Goal: Information Seeking & Learning: Learn about a topic

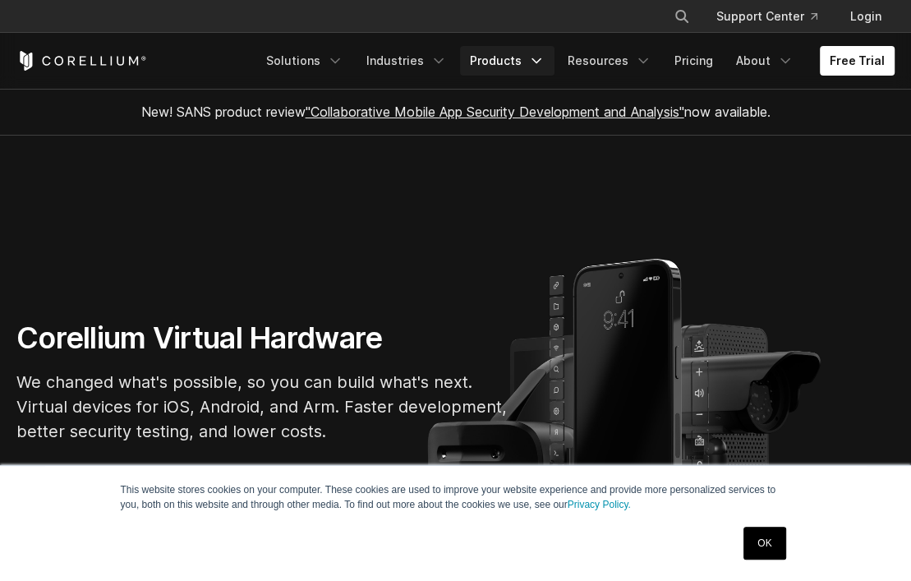
click at [504, 59] on link "Products" at bounding box center [507, 61] width 94 height 30
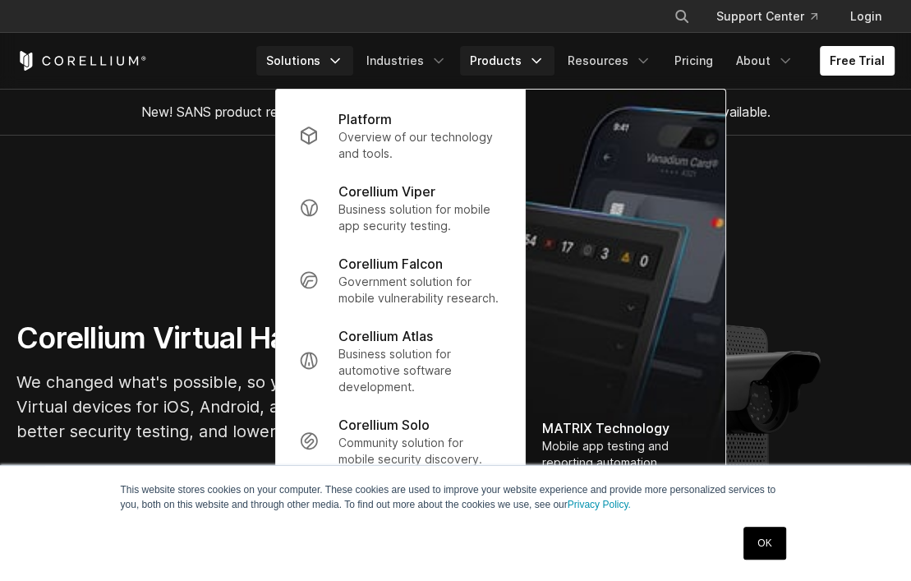
click at [315, 58] on link "Solutions" at bounding box center [304, 61] width 97 height 30
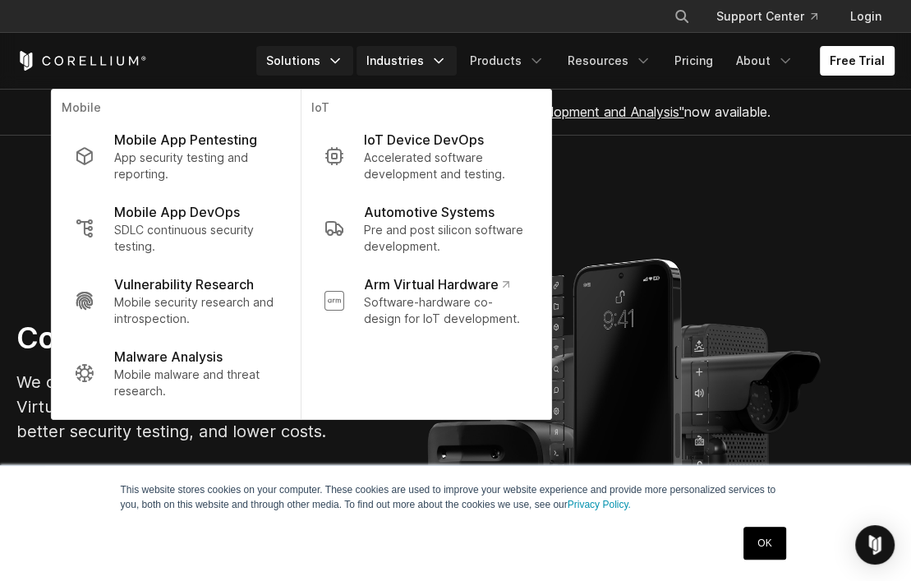
click at [378, 53] on link "Industries" at bounding box center [407, 61] width 100 height 30
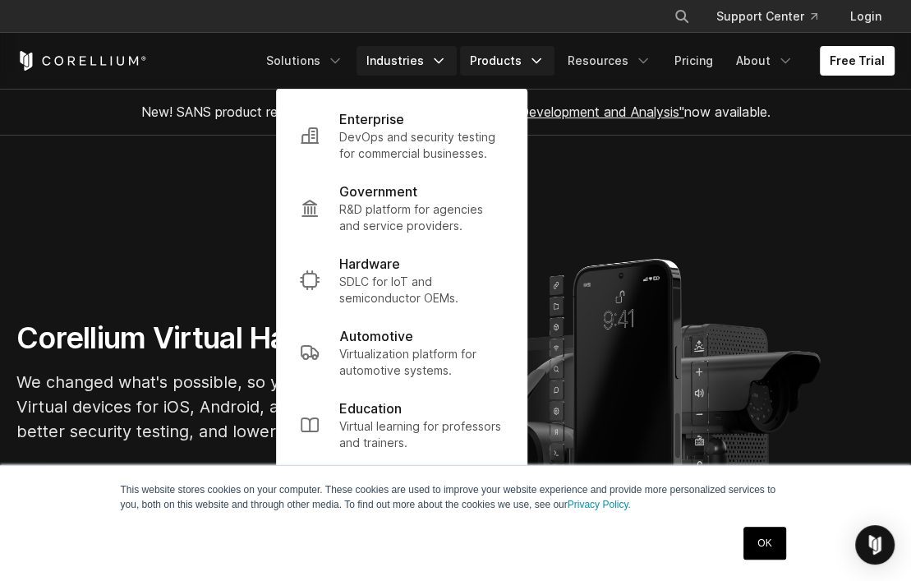
click at [477, 50] on link "Products" at bounding box center [507, 61] width 94 height 30
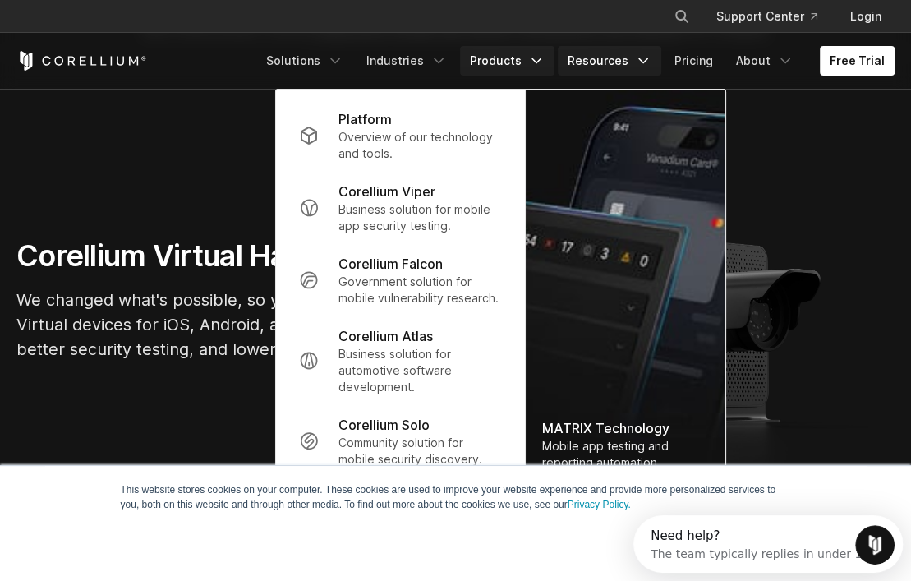
click at [628, 58] on link "Resources" at bounding box center [610, 61] width 104 height 30
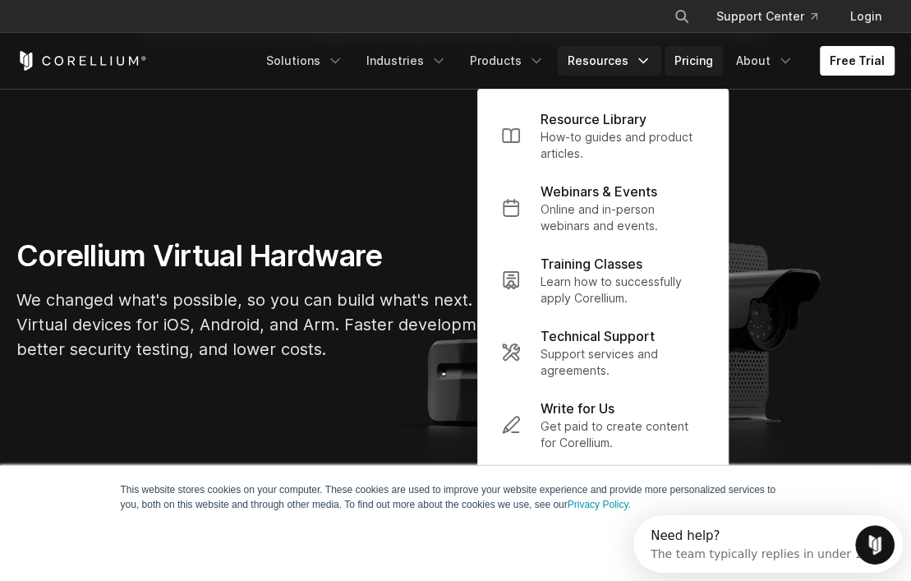
click at [677, 58] on link "Pricing" at bounding box center [694, 61] width 58 height 30
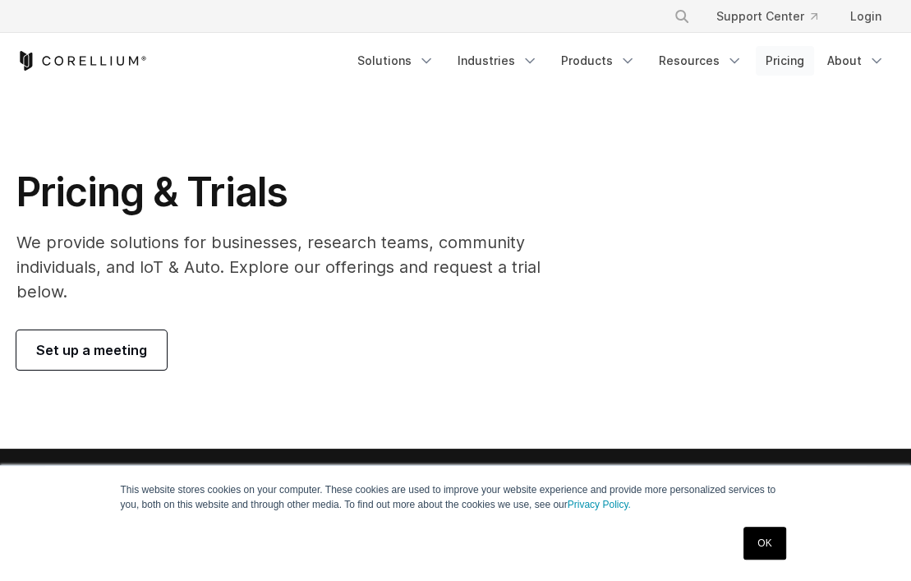
click at [774, 58] on link "Pricing" at bounding box center [785, 61] width 58 height 30
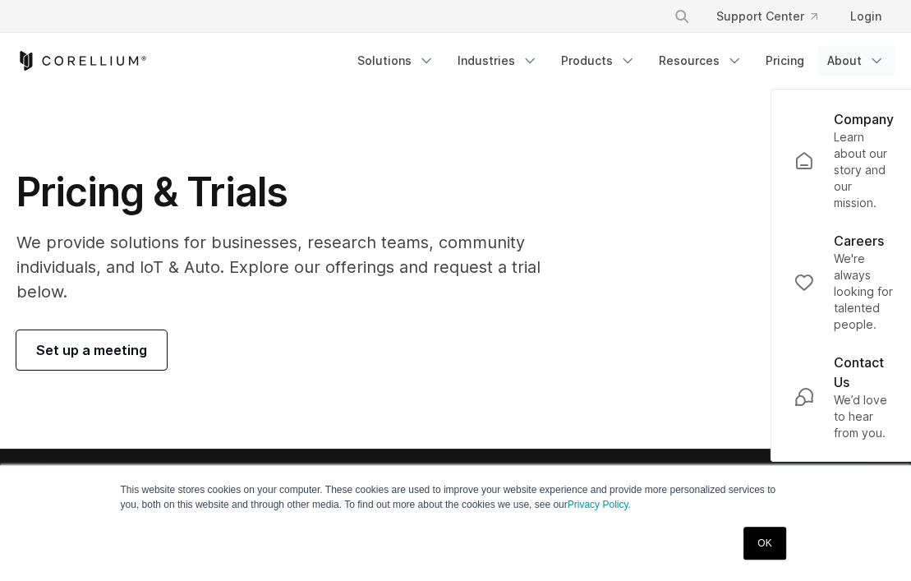
click at [833, 58] on link "About" at bounding box center [855, 61] width 77 height 30
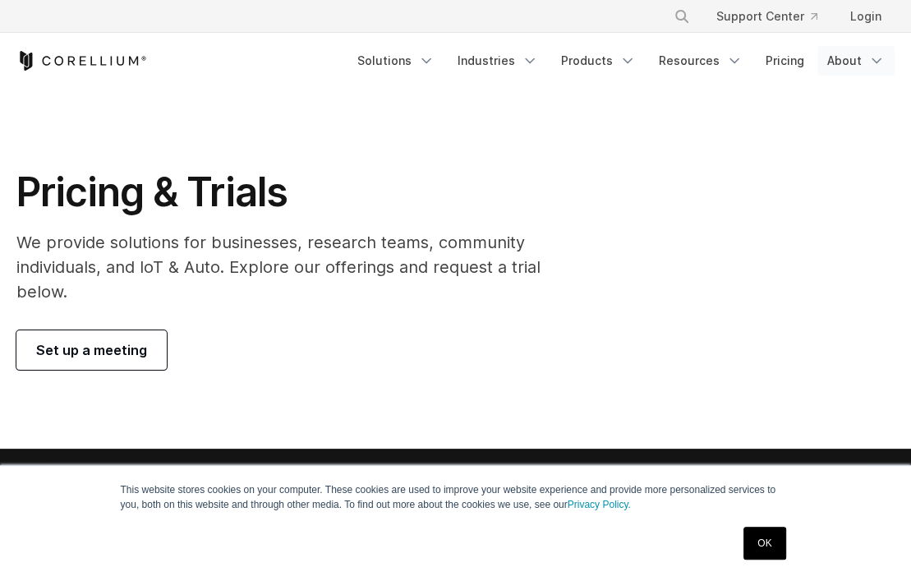
click at [833, 58] on link "About" at bounding box center [855, 61] width 77 height 30
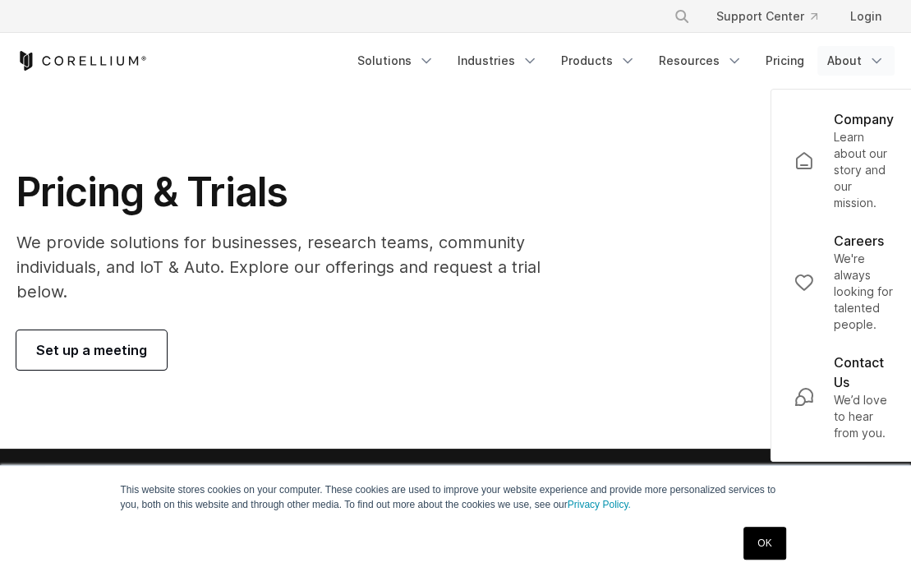
click at [833, 58] on link "About" at bounding box center [855, 61] width 77 height 30
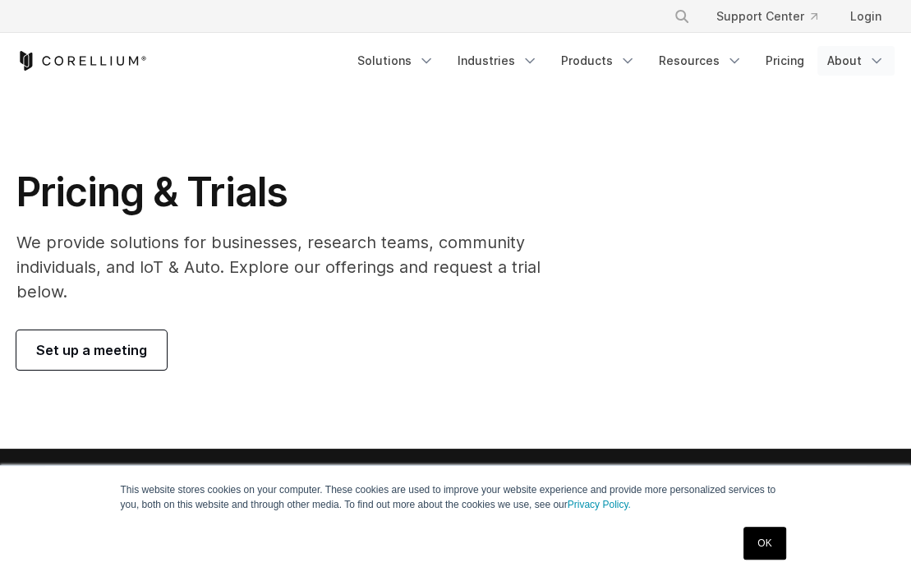
click at [832, 60] on link "About" at bounding box center [855, 61] width 77 height 30
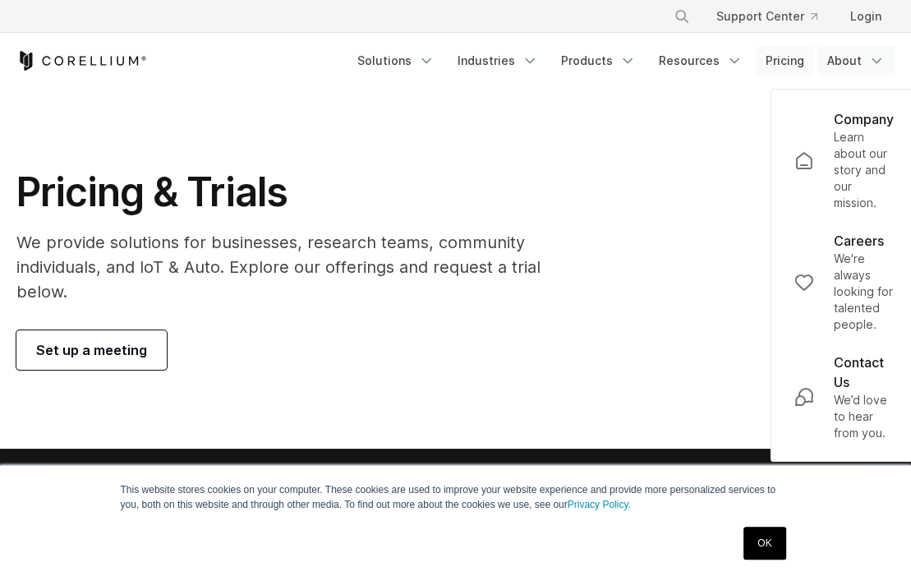
click at [792, 60] on link "Pricing" at bounding box center [785, 61] width 58 height 30
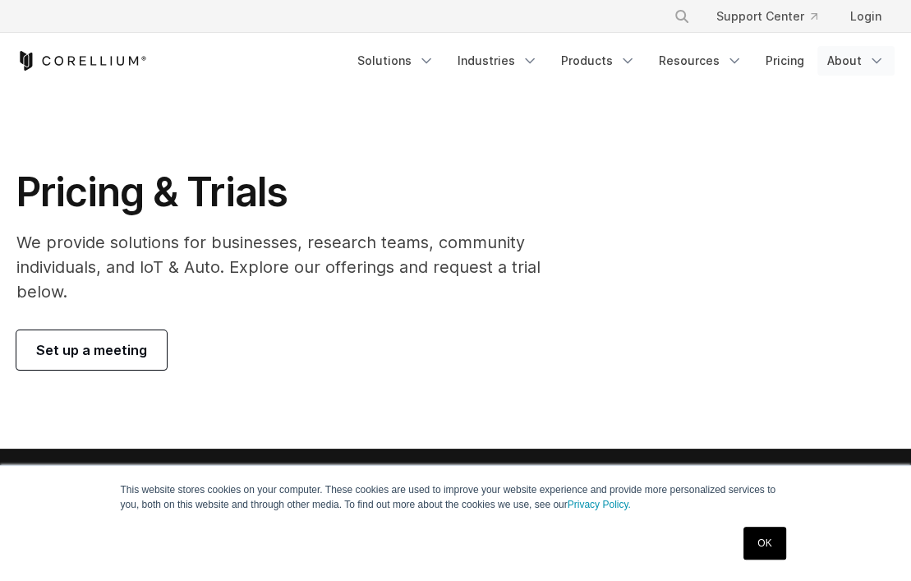
click at [845, 61] on link "About" at bounding box center [855, 61] width 77 height 30
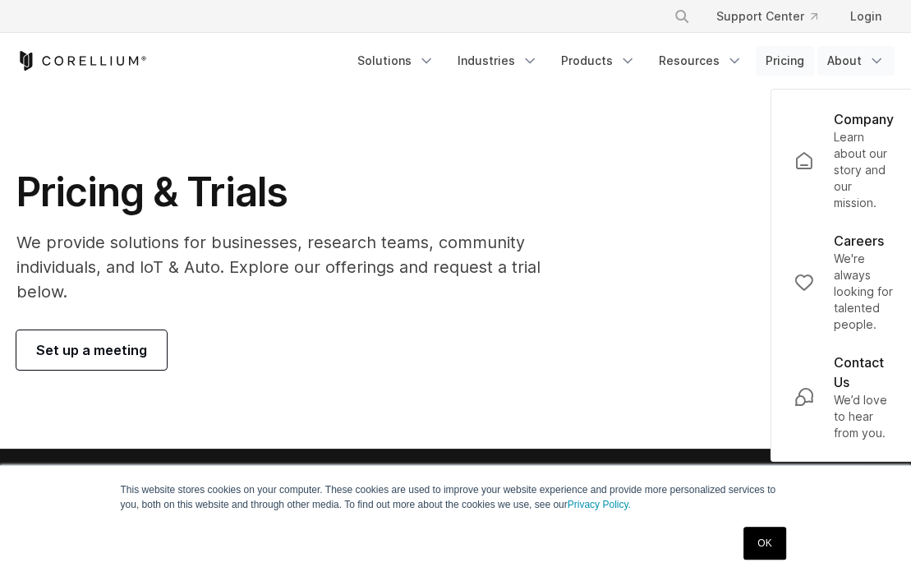
click at [801, 63] on link "Pricing" at bounding box center [785, 61] width 58 height 30
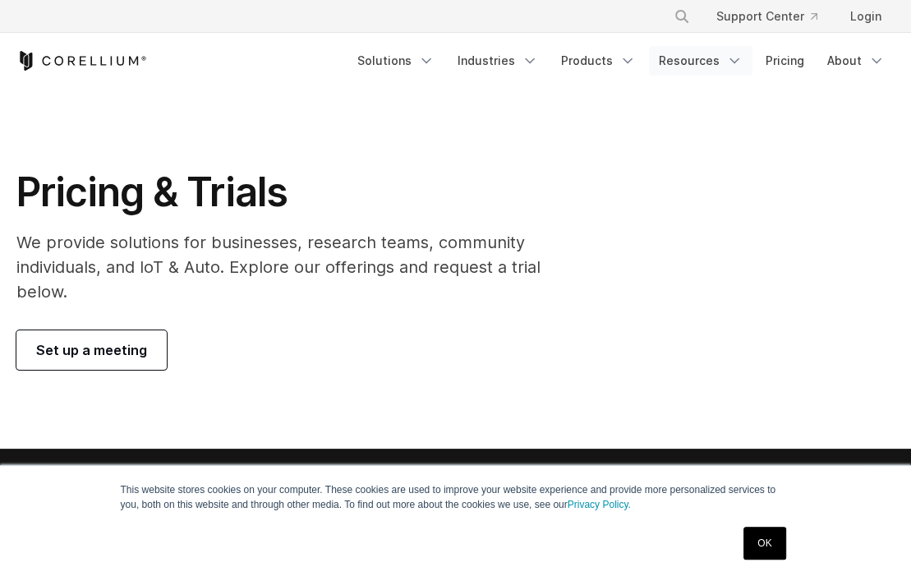
click at [713, 65] on link "Resources" at bounding box center [701, 61] width 104 height 30
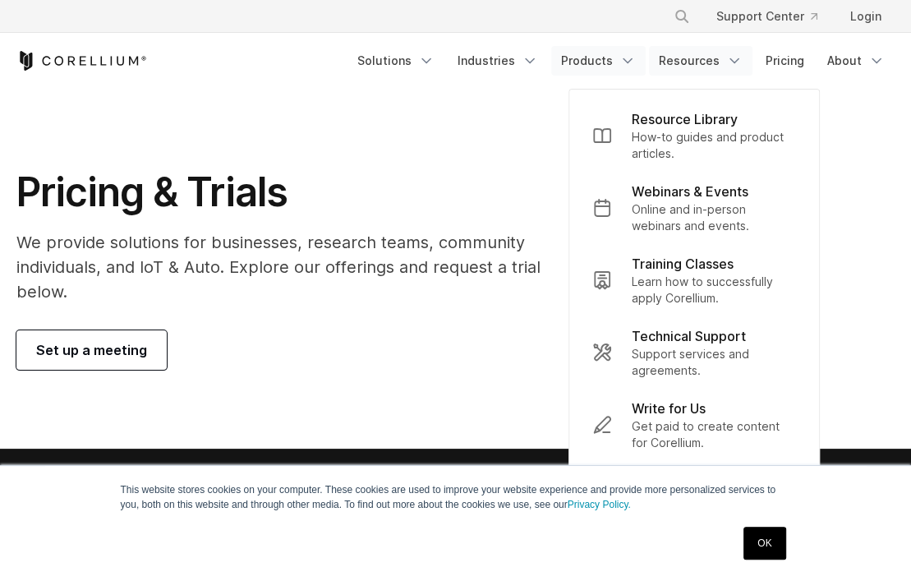
click at [594, 65] on link "Products" at bounding box center [598, 61] width 94 height 30
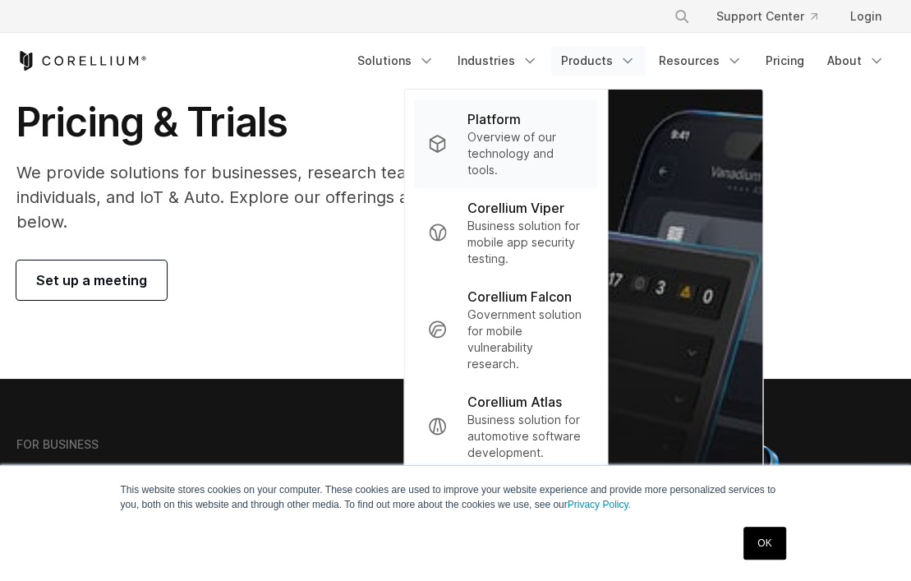
scroll to position [82, 0]
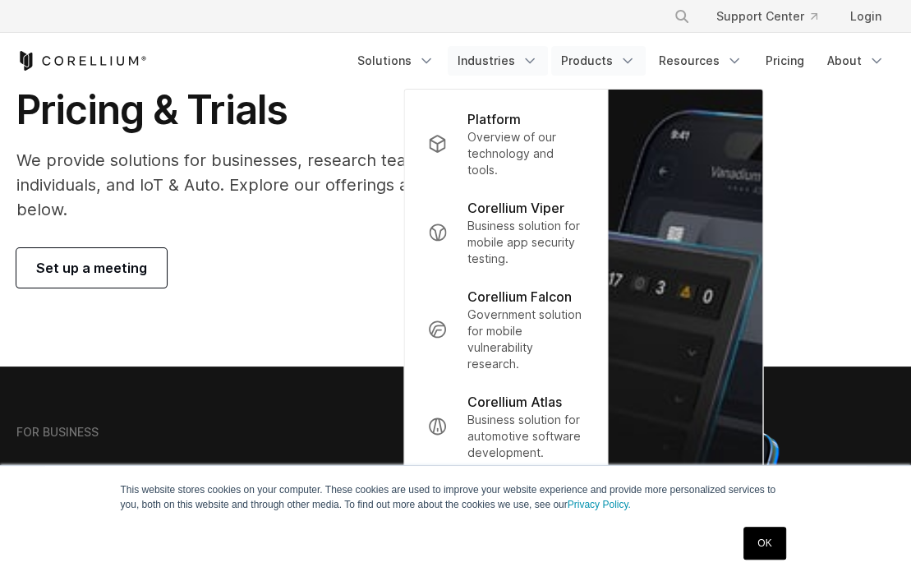
click at [506, 63] on link "Industries" at bounding box center [498, 61] width 100 height 30
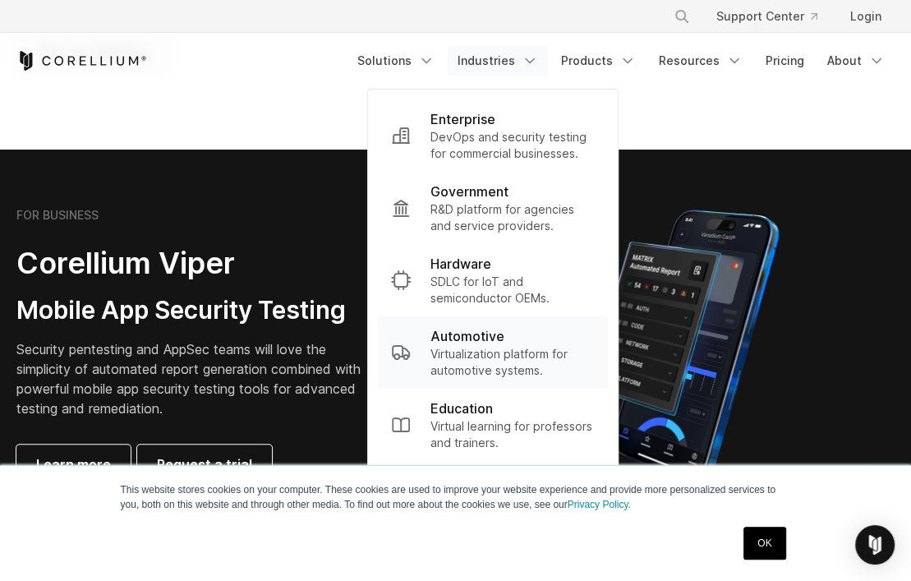
scroll to position [188, 0]
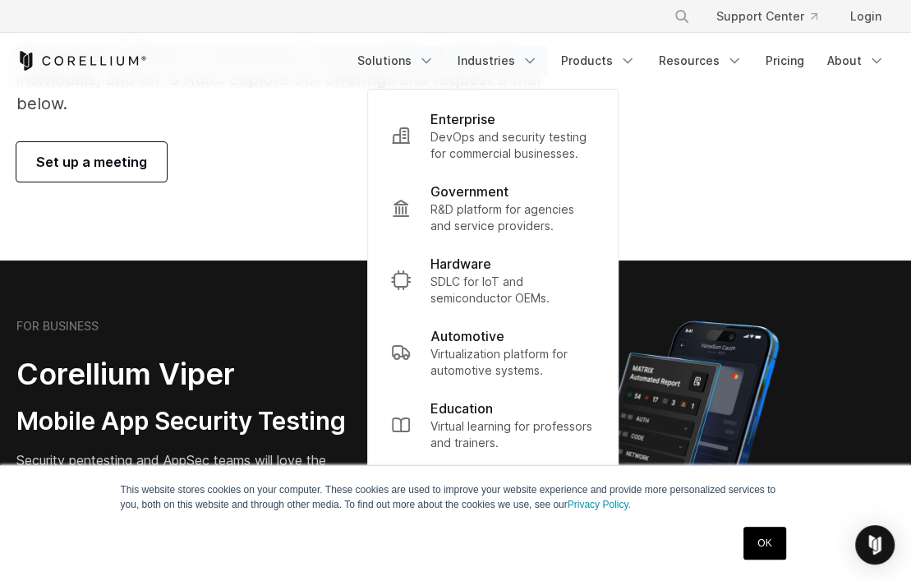
click at [410, 61] on link "Solutions" at bounding box center [396, 61] width 97 height 30
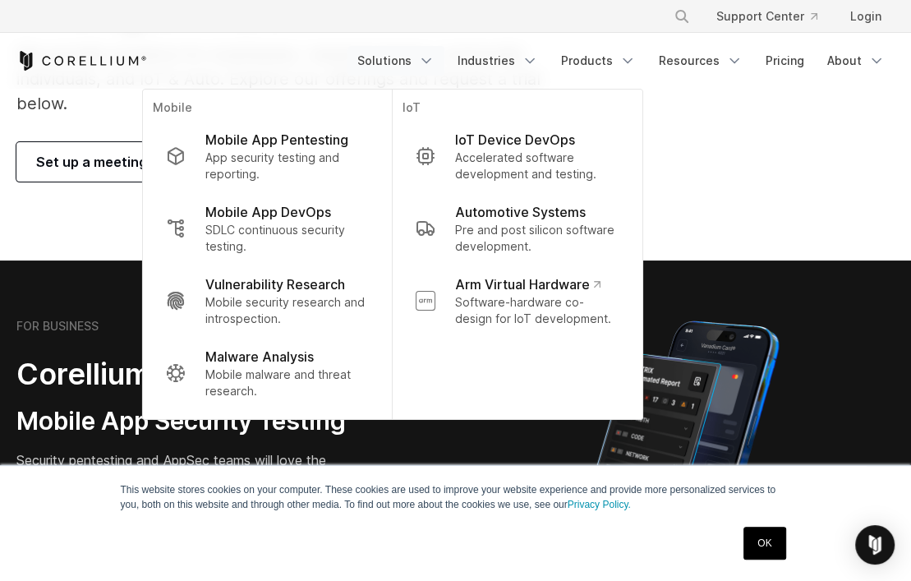
click at [106, 234] on section "Pricing & Trials We provide solutions for businesses, research teams, community…" at bounding box center [455, 81] width 911 height 360
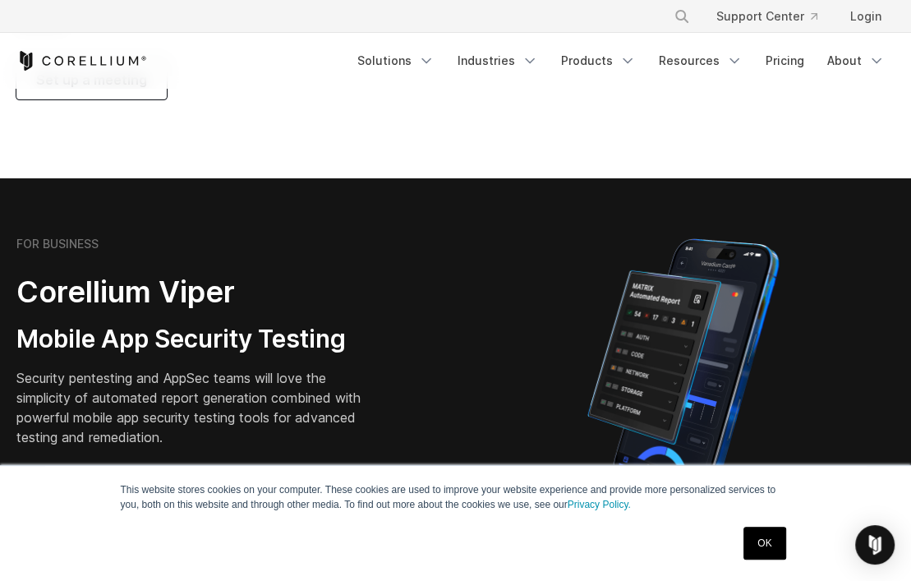
scroll to position [352, 0]
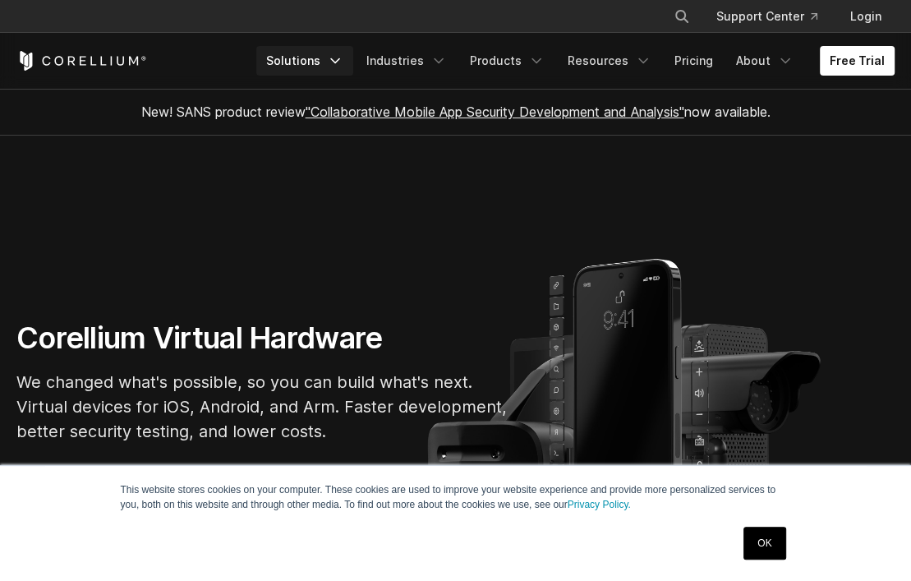
click at [324, 62] on link "Solutions" at bounding box center [304, 61] width 97 height 30
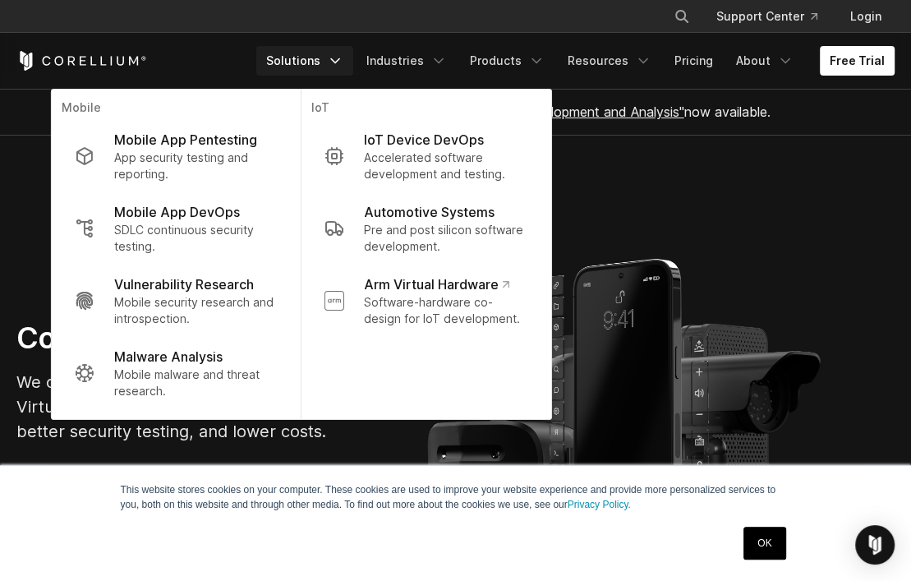
click at [324, 62] on link "Solutions" at bounding box center [304, 61] width 97 height 30
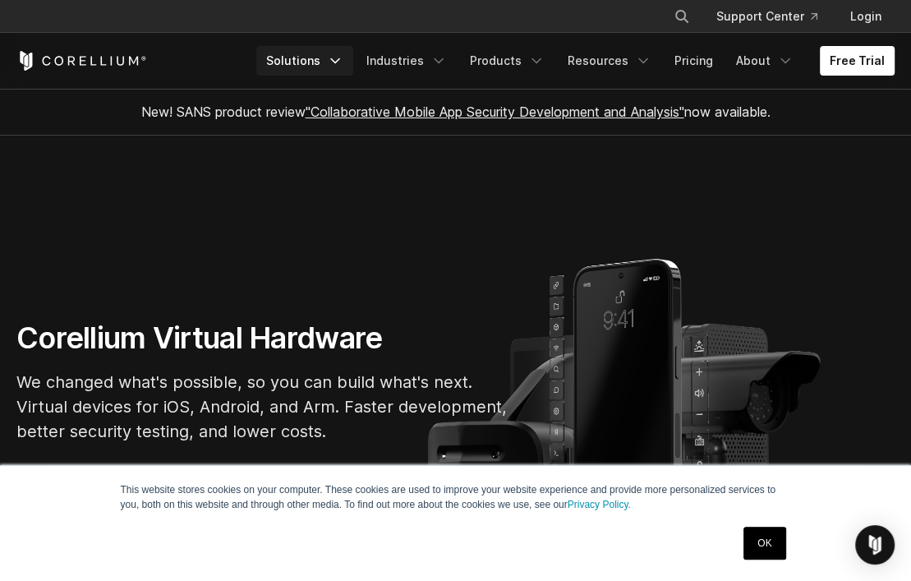
click at [324, 62] on link "Solutions" at bounding box center [304, 61] width 97 height 30
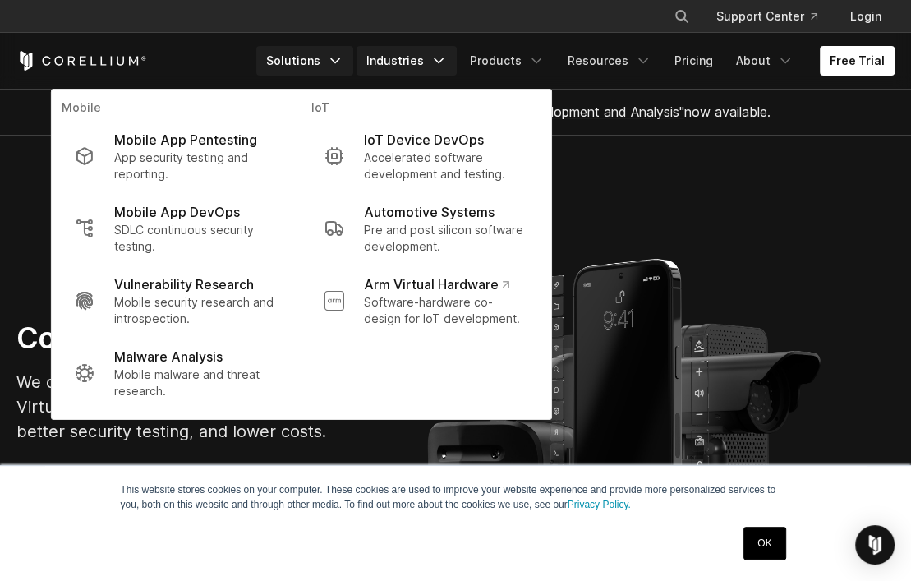
click at [457, 55] on link "Industries" at bounding box center [407, 61] width 100 height 30
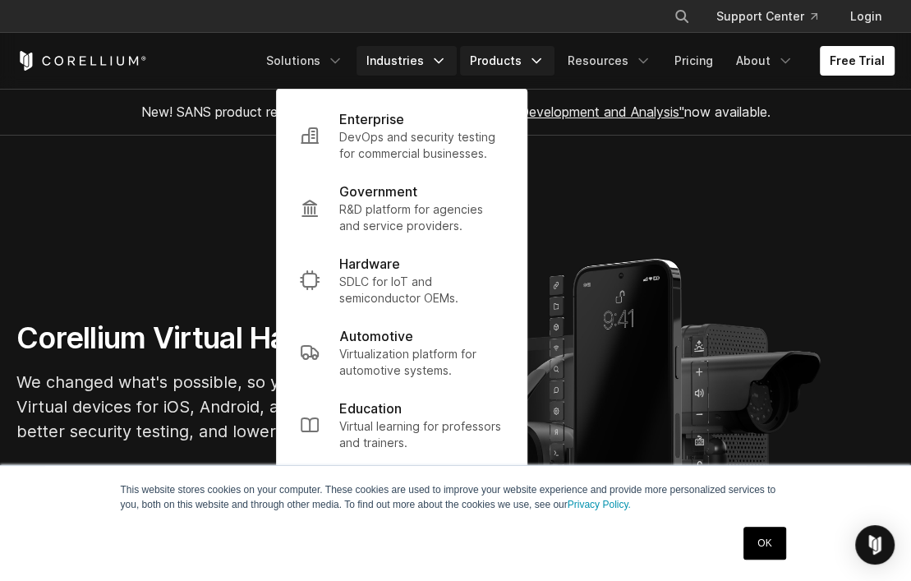
click at [512, 63] on link "Products" at bounding box center [507, 61] width 94 height 30
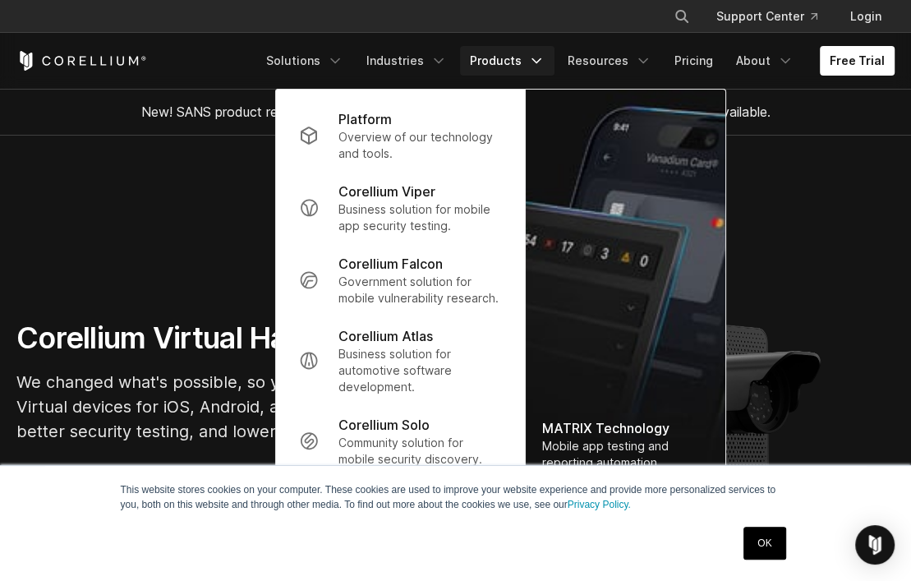
click at [512, 63] on link "Products" at bounding box center [507, 61] width 94 height 30
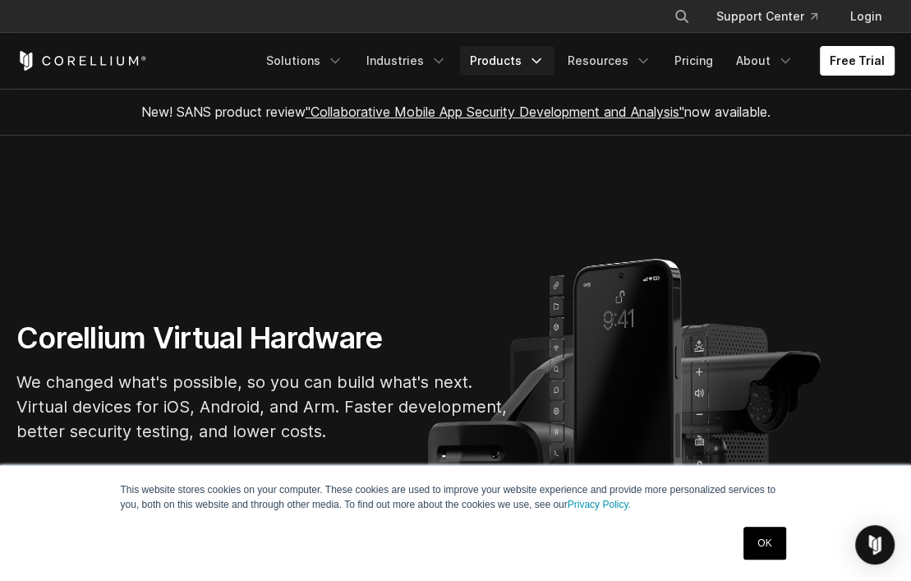
click at [512, 63] on link "Products" at bounding box center [507, 61] width 94 height 30
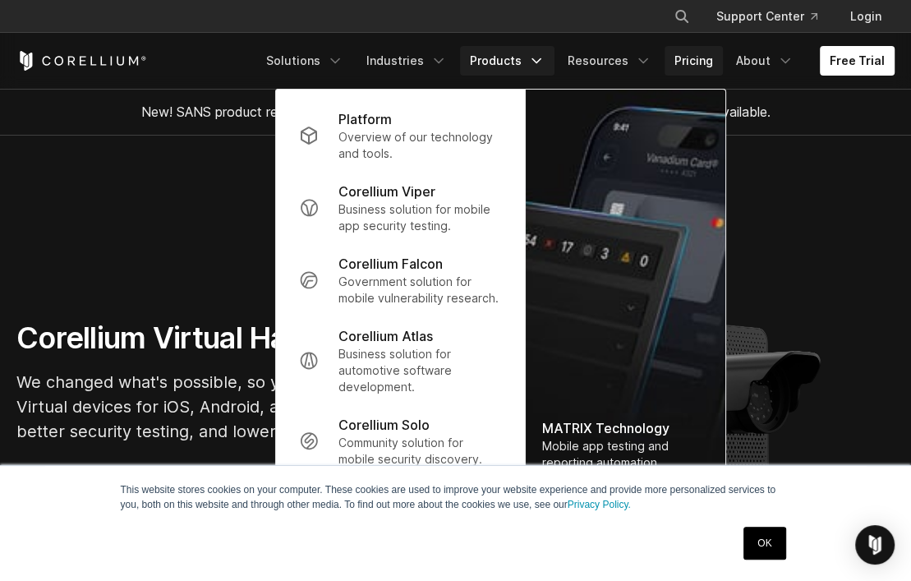
click at [684, 61] on link "Pricing" at bounding box center [694, 61] width 58 height 30
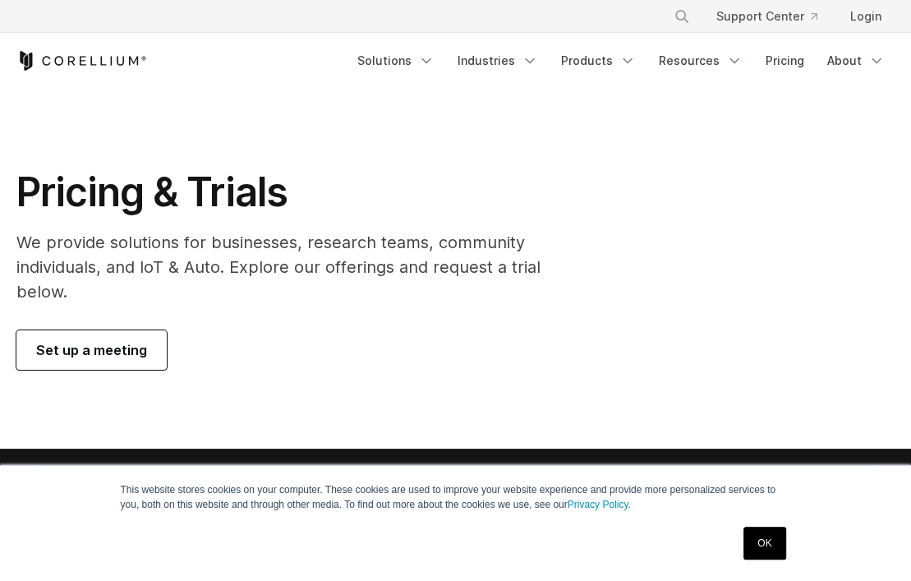
click at [617, 58] on link "Products" at bounding box center [598, 61] width 94 height 30
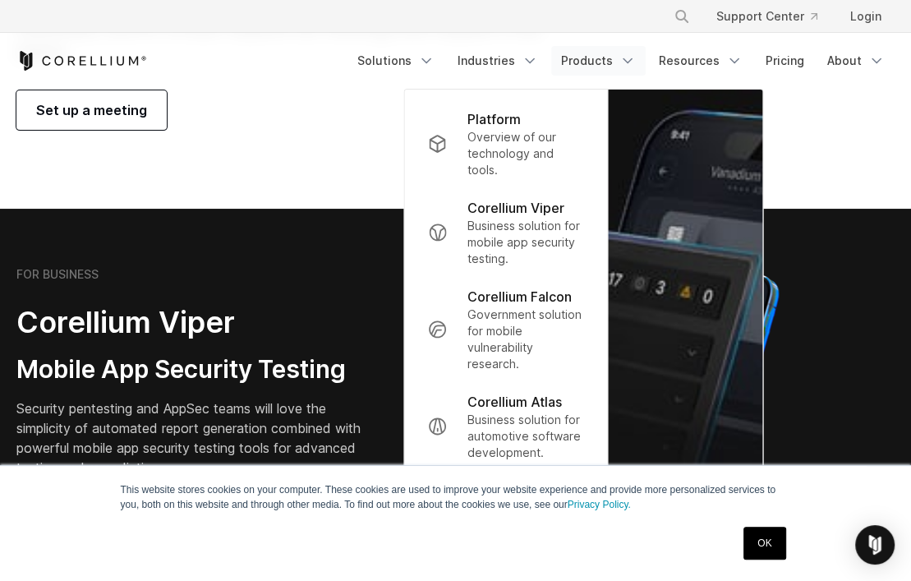
scroll to position [246, 0]
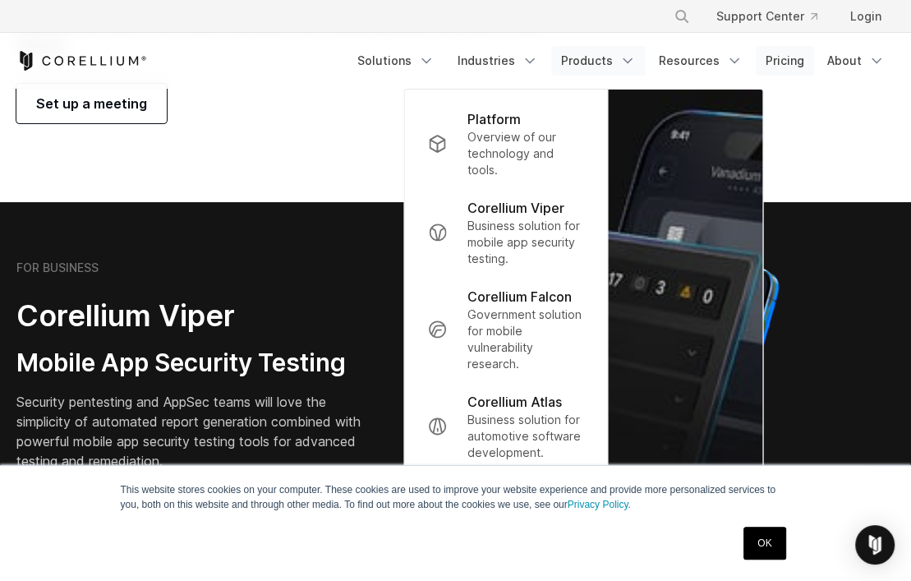
click at [787, 53] on link "Pricing" at bounding box center [785, 61] width 58 height 30
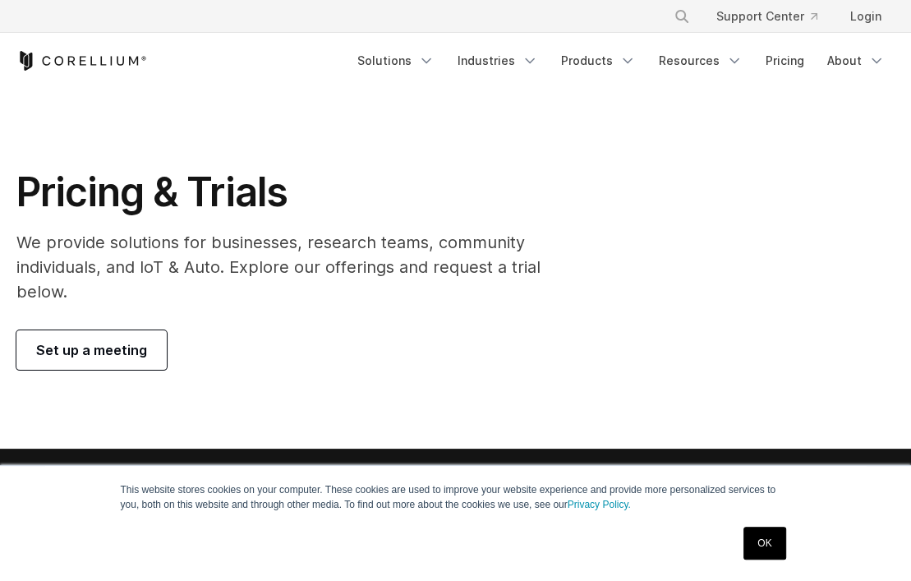
click at [845, 53] on link "About" at bounding box center [855, 61] width 77 height 30
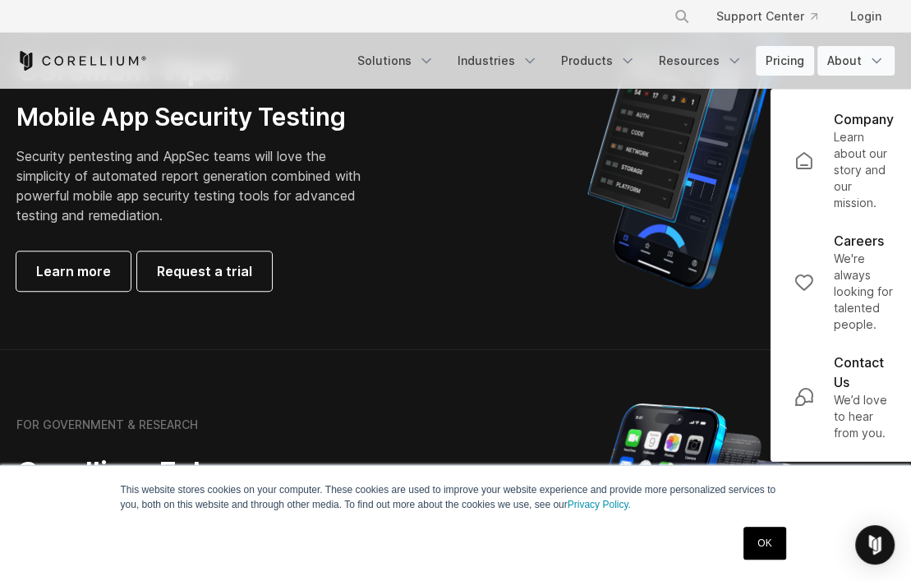
scroll to position [493, 0]
click at [792, 58] on link "Pricing" at bounding box center [785, 61] width 58 height 30
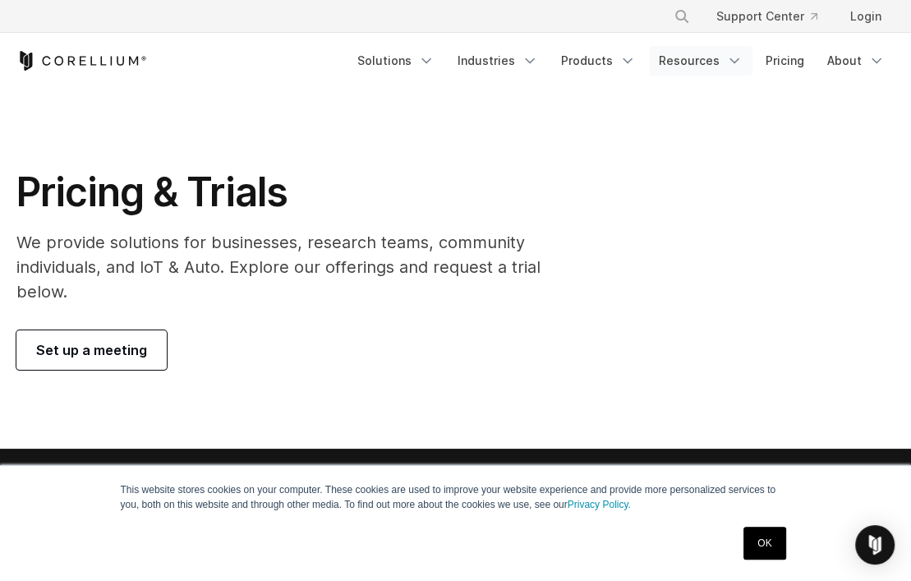
click at [724, 59] on link "Resources" at bounding box center [701, 61] width 104 height 30
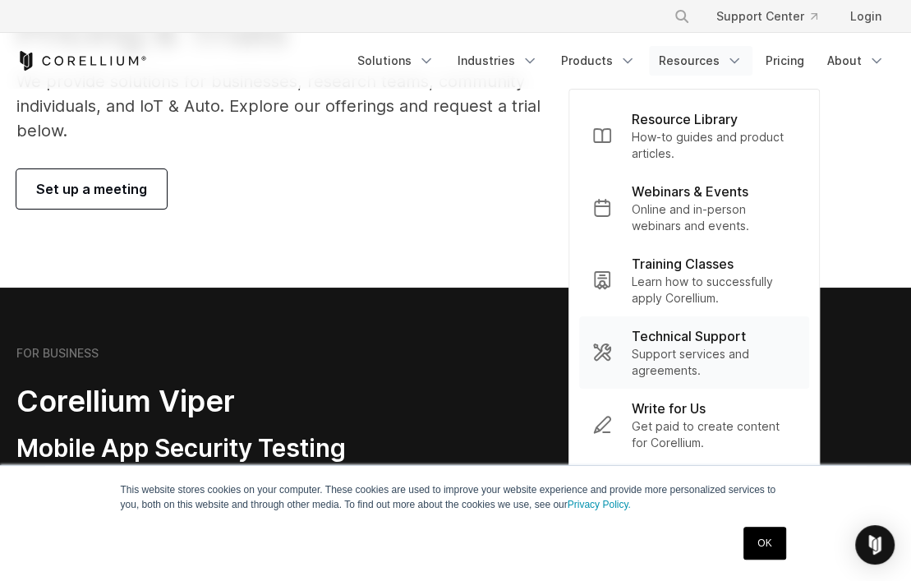
scroll to position [164, 0]
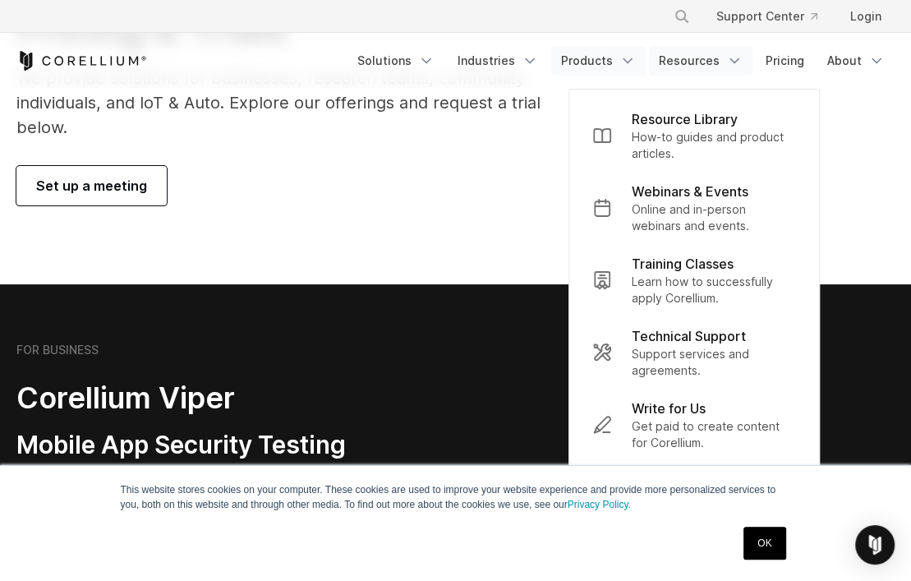
click at [645, 53] on link "Products" at bounding box center [598, 61] width 94 height 30
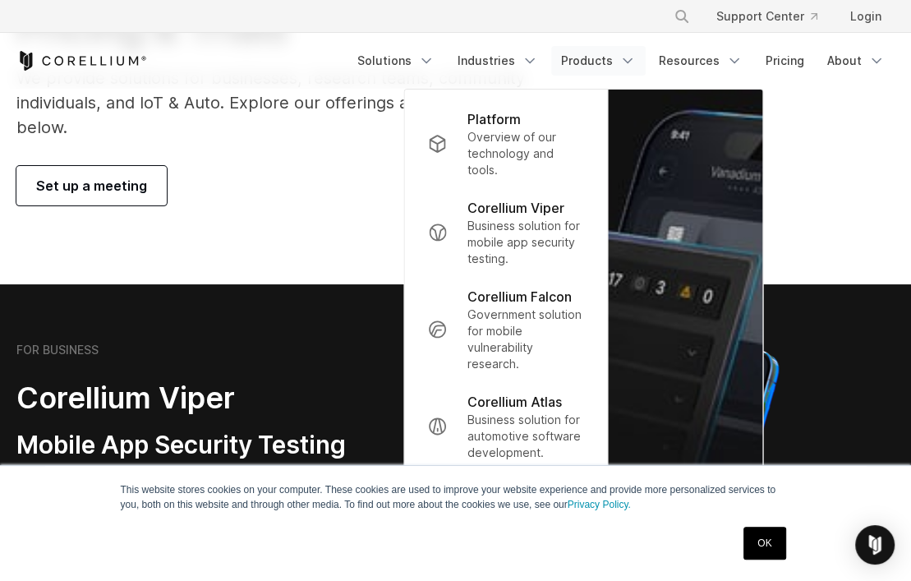
click at [625, 55] on icon "Navigation Menu" at bounding box center [627, 61] width 16 height 16
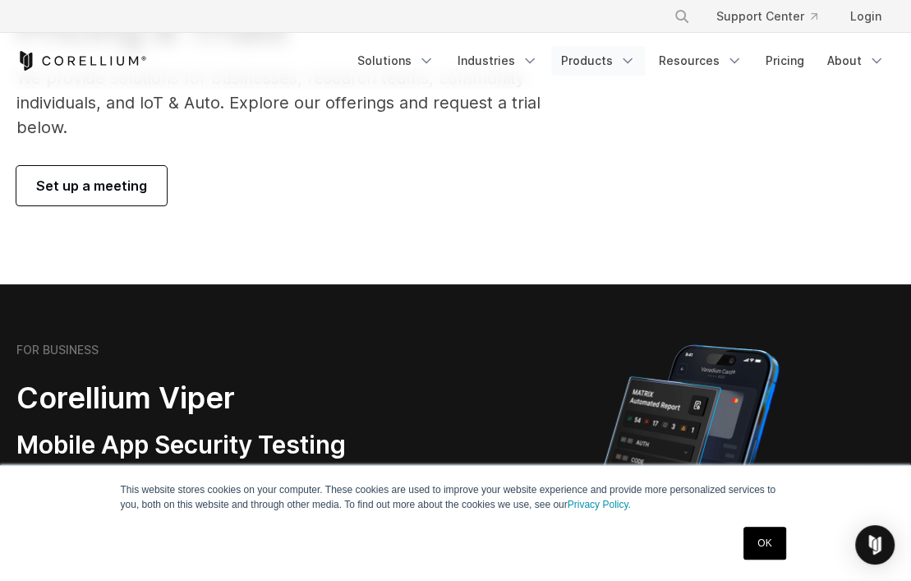
click at [625, 55] on icon "Navigation Menu" at bounding box center [627, 61] width 16 height 16
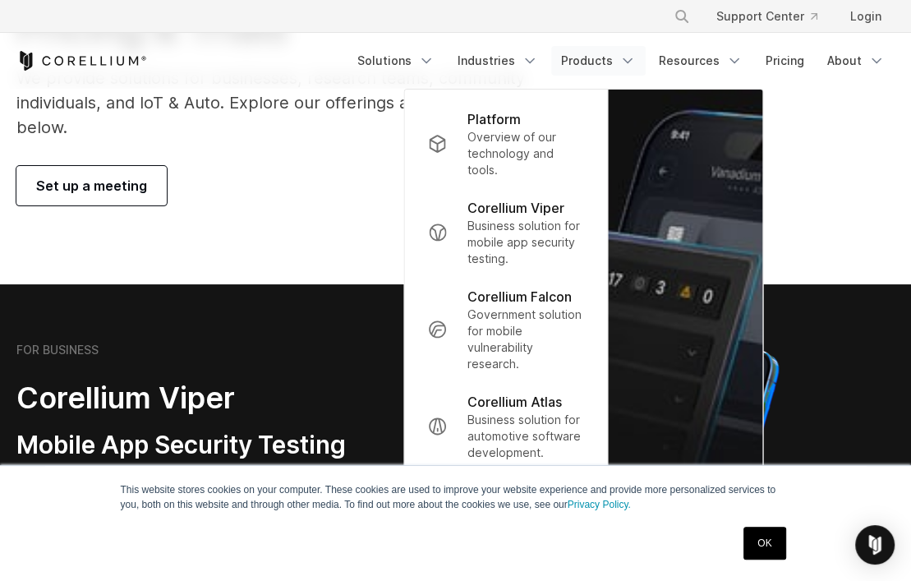
click at [625, 55] on icon "Navigation Menu" at bounding box center [627, 61] width 16 height 16
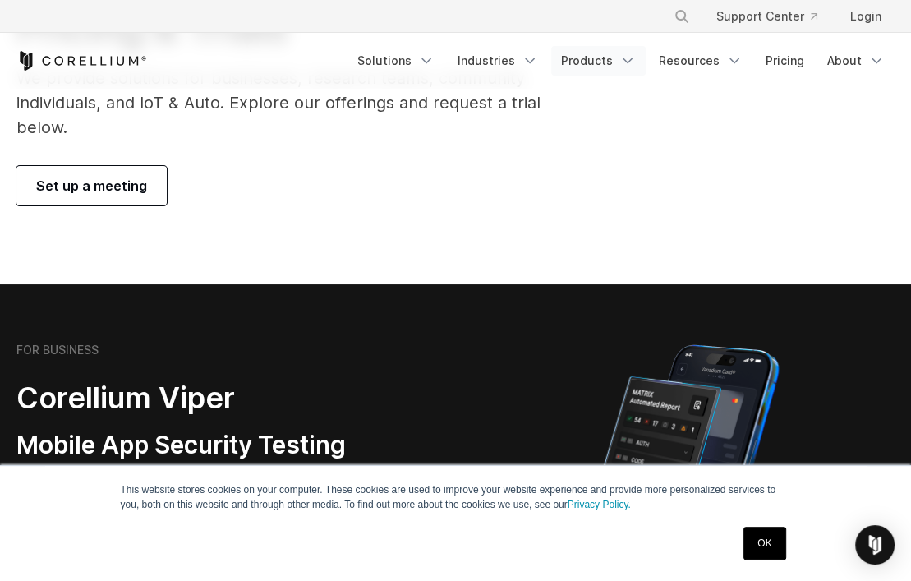
click at [625, 55] on icon "Navigation Menu" at bounding box center [627, 61] width 16 height 16
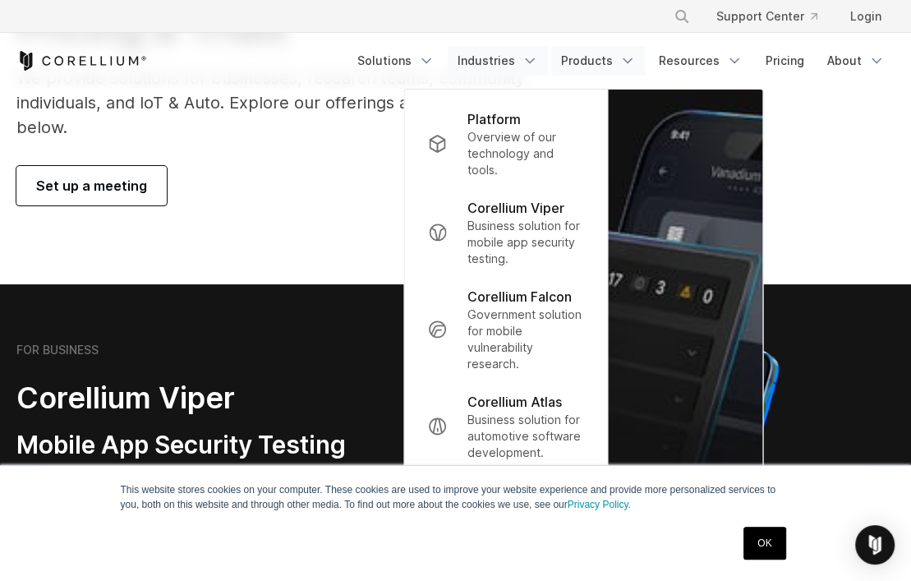
click at [486, 65] on link "Industries" at bounding box center [498, 61] width 100 height 30
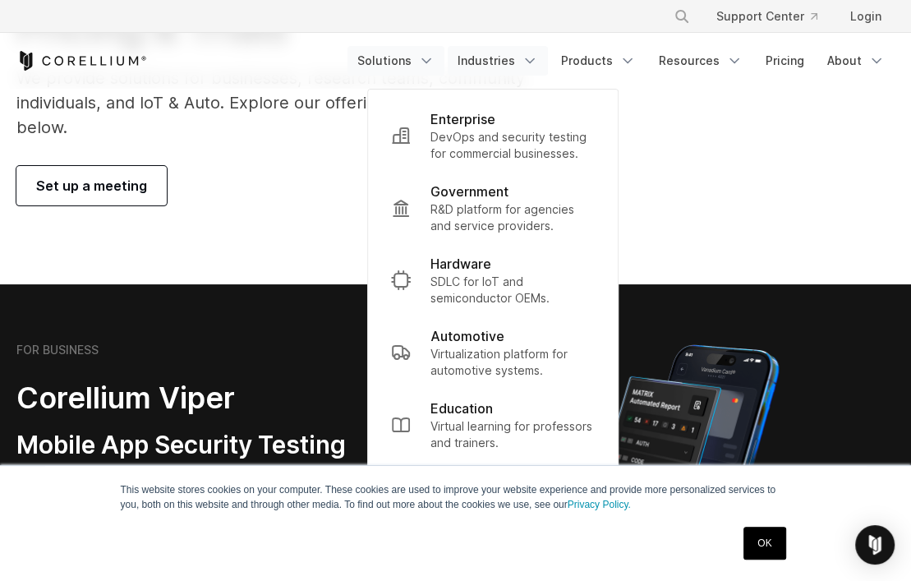
click at [435, 58] on icon "Navigation Menu" at bounding box center [426, 61] width 16 height 16
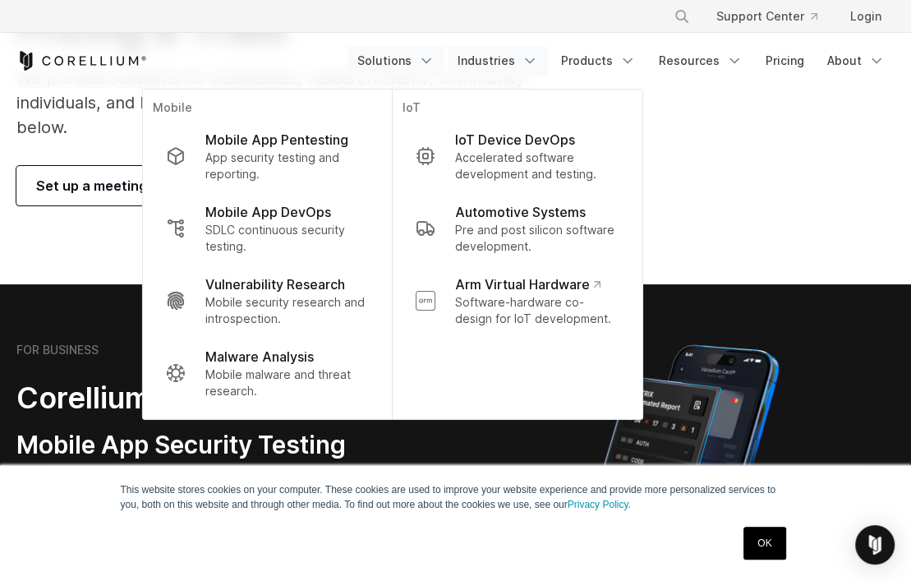
click at [504, 59] on link "Industries" at bounding box center [498, 61] width 100 height 30
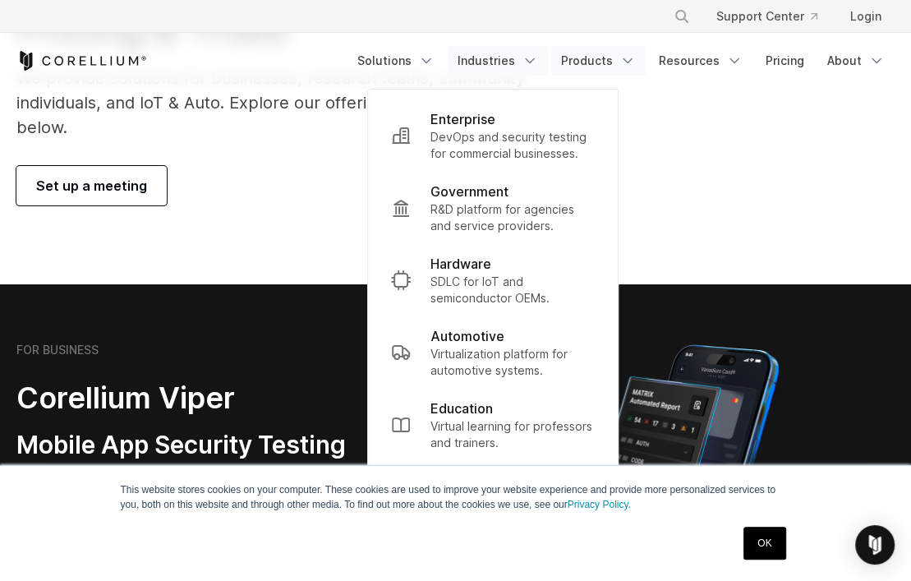
click at [564, 59] on link "Products" at bounding box center [598, 61] width 94 height 30
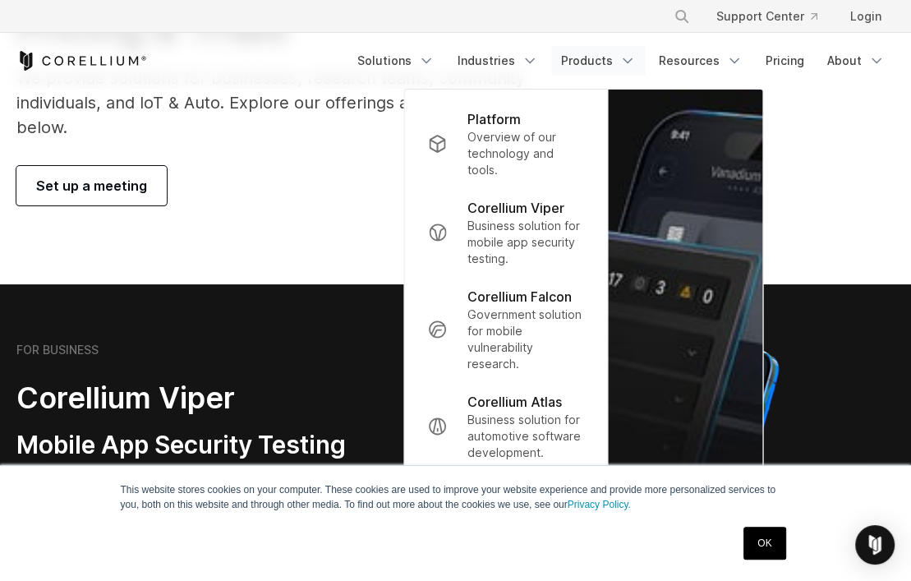
click at [624, 60] on icon "Navigation Menu" at bounding box center [627, 61] width 16 height 16
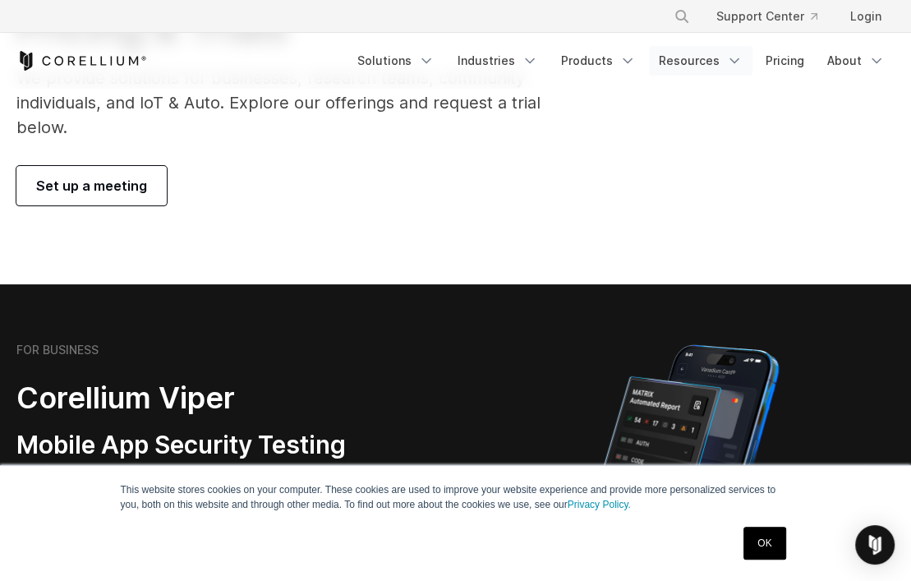
click at [666, 60] on link "Resources" at bounding box center [701, 61] width 104 height 30
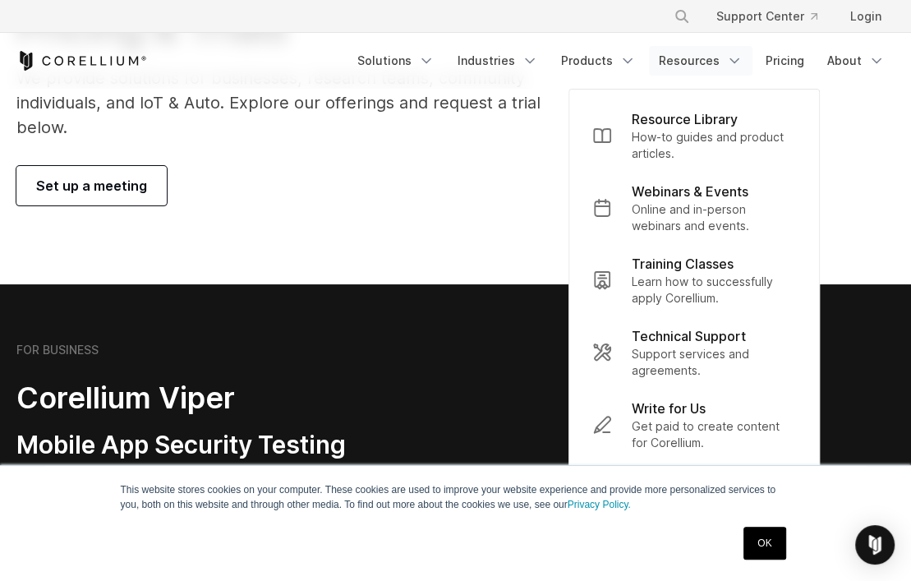
click at [744, 65] on link "Resources" at bounding box center [701, 61] width 104 height 30
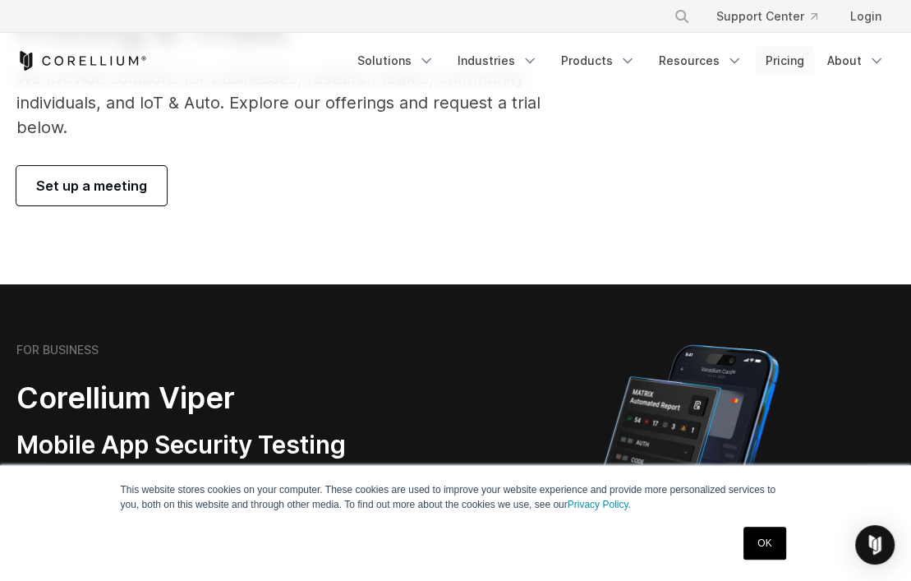
click at [769, 62] on link "Pricing" at bounding box center [785, 61] width 58 height 30
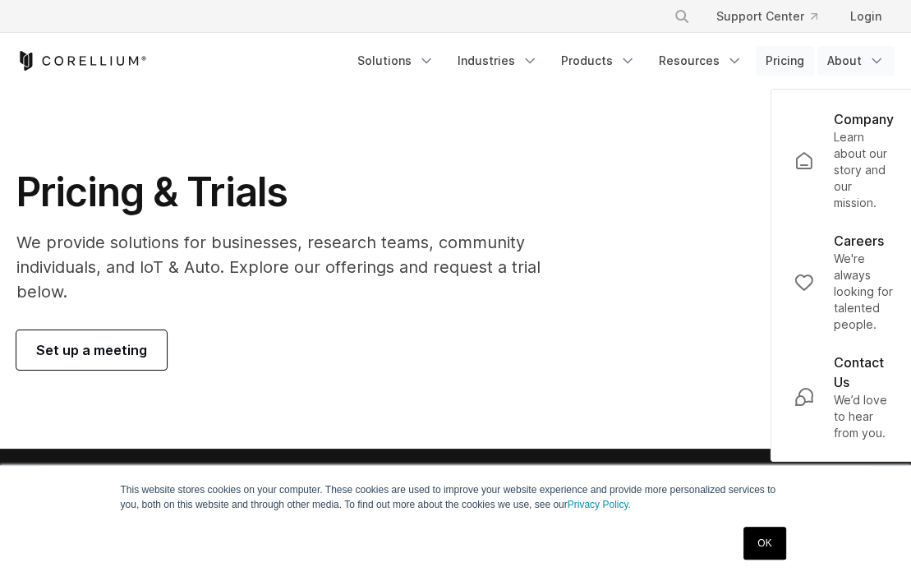
click at [768, 67] on link "Pricing" at bounding box center [785, 61] width 58 height 30
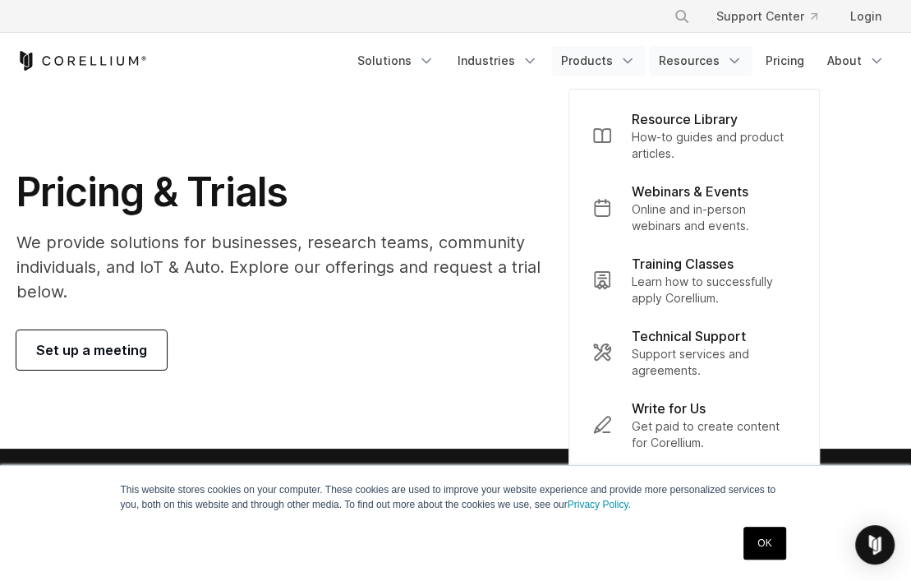
click at [577, 68] on link "Products" at bounding box center [598, 61] width 94 height 30
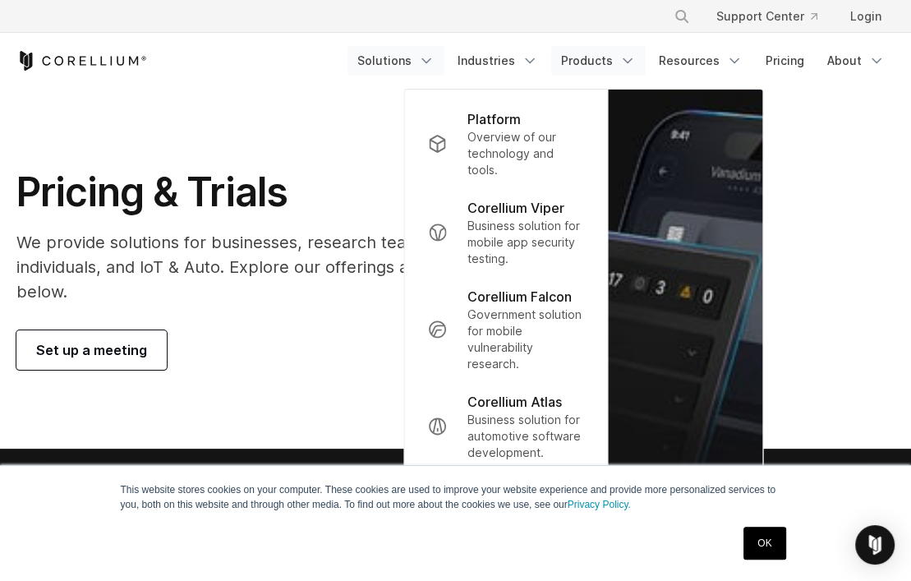
click at [415, 58] on link "Solutions" at bounding box center [396, 61] width 97 height 30
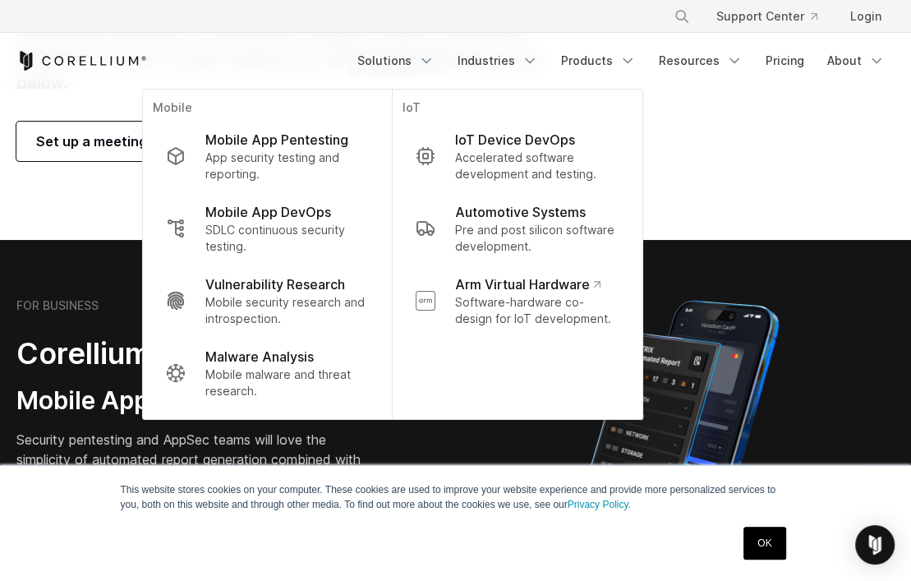
scroll to position [246, 0]
